Goal: Information Seeking & Learning: Learn about a topic

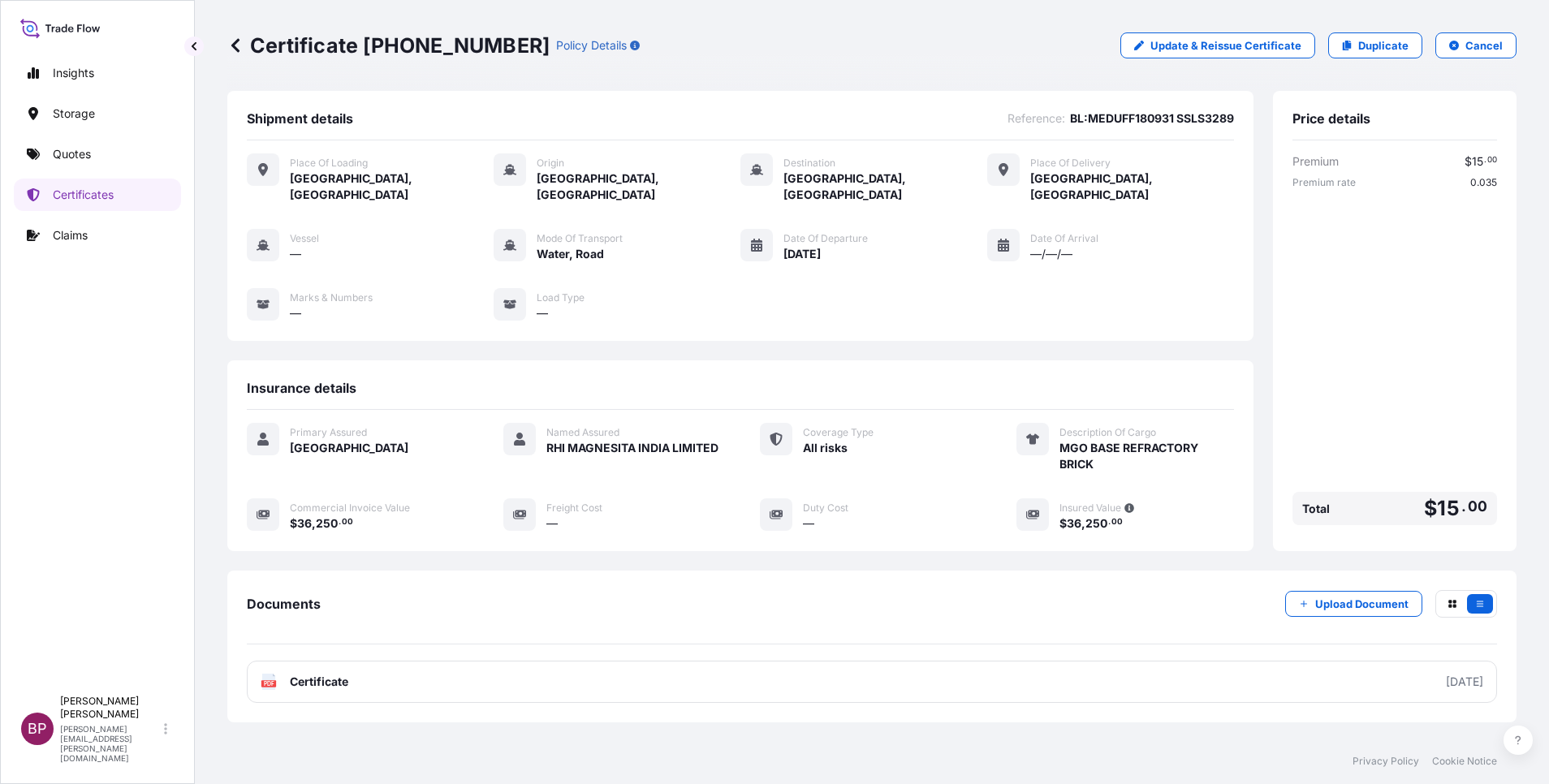
drag, startPoint x: 880, startPoint y: 461, endPoint x: 918, endPoint y: 511, distance: 62.8
click at [913, 503] on div "Primary Assured [GEOGRAPHIC_DATA] Named Assured RHI MAGNESITA INDIA LIMITED Cov…" at bounding box center [739, 477] width 987 height 109
click at [915, 515] on div "Primary Assured [GEOGRAPHIC_DATA] Named Assured RHI MAGNESITA INDIA LIMITED Cov…" at bounding box center [739, 486] width 987 height 152
